Goal: Navigation & Orientation: Find specific page/section

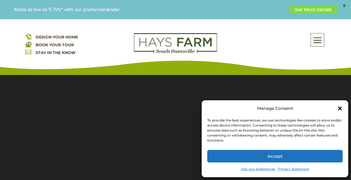
click at [339, 109] on icon "Close dialog" at bounding box center [339, 108] width 4 height 4
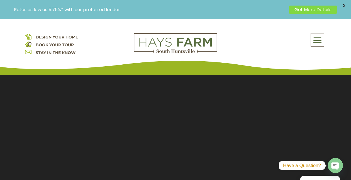
click at [319, 38] on span at bounding box center [316, 40] width 13 height 13
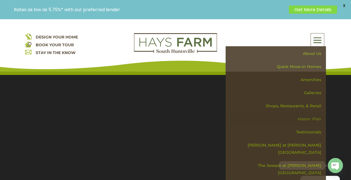
scroll to position [4, 0]
click at [310, 120] on link "Master Plan" at bounding box center [277, 118] width 96 height 13
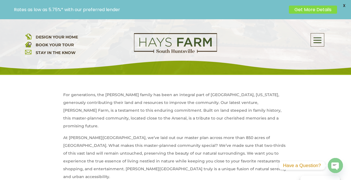
scroll to position [181, 0]
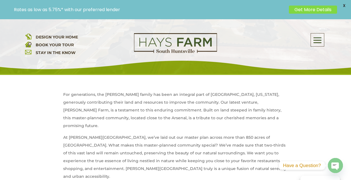
click at [334, 167] on icon "button" at bounding box center [335, 166] width 8 height 8
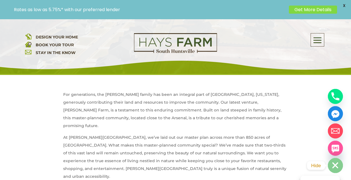
click at [334, 164] on rect "button" at bounding box center [335, 165] width 6 height 6
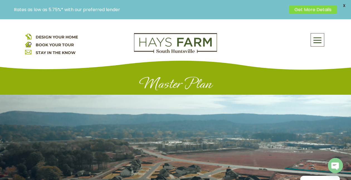
scroll to position [0, 0]
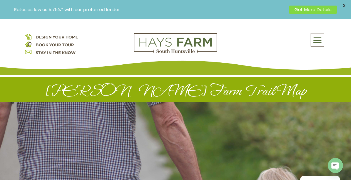
click at [184, 117] on div at bounding box center [175, 178] width 351 height 153
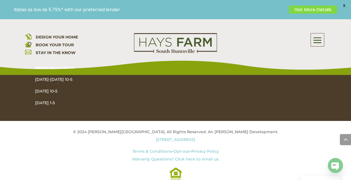
scroll to position [472, 0]
click at [319, 40] on span at bounding box center [316, 40] width 13 height 13
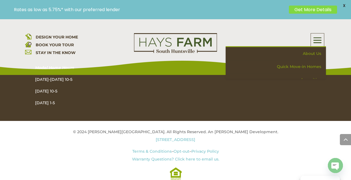
click at [319, 40] on span at bounding box center [316, 40] width 13 height 13
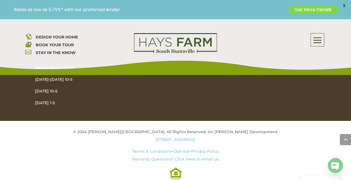
click at [319, 40] on span at bounding box center [316, 40] width 13 height 13
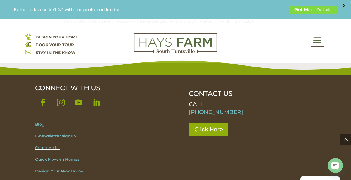
scroll to position [288, 0]
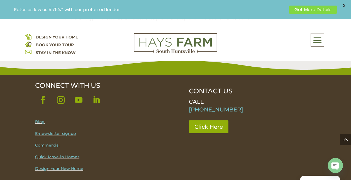
click at [68, 134] on link "E-newsletter signup" at bounding box center [55, 133] width 41 height 5
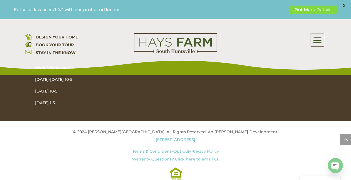
scroll to position [615, 0]
